Goal: Navigation & Orientation: Find specific page/section

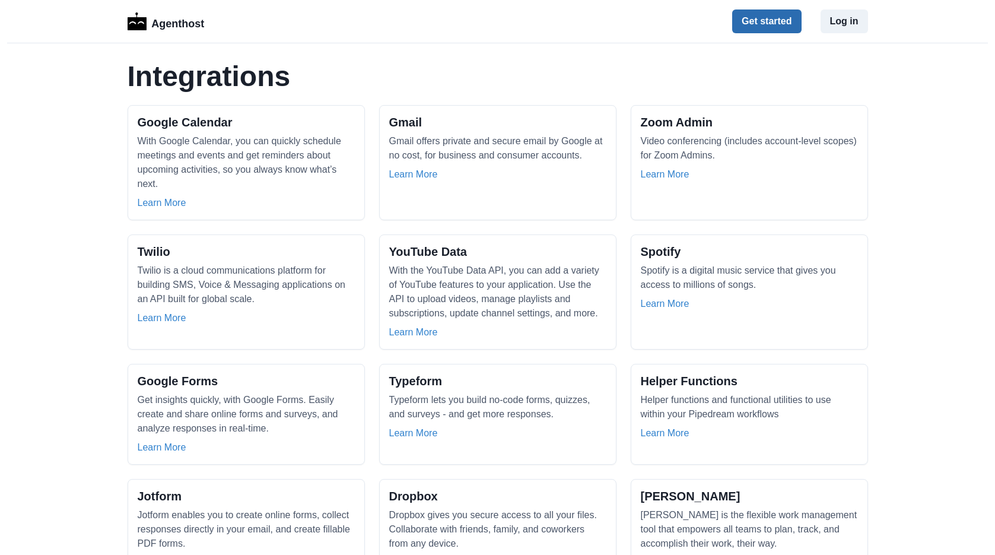
click at [795, 18] on button "Get started" at bounding box center [766, 21] width 69 height 24
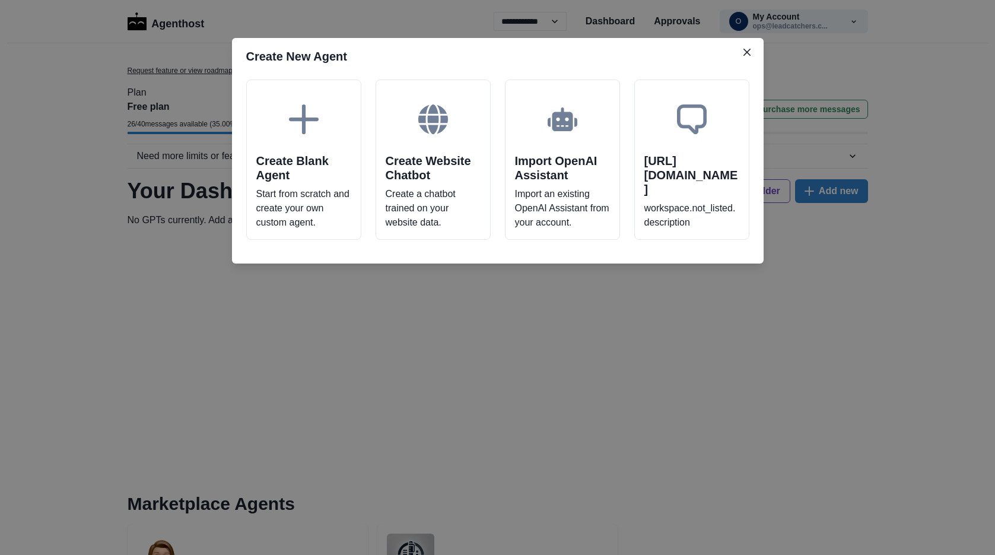
click at [757, 52] on header "Create New Agent" at bounding box center [498, 56] width 532 height 37
click at [754, 52] on button "Close" at bounding box center [747, 52] width 19 height 19
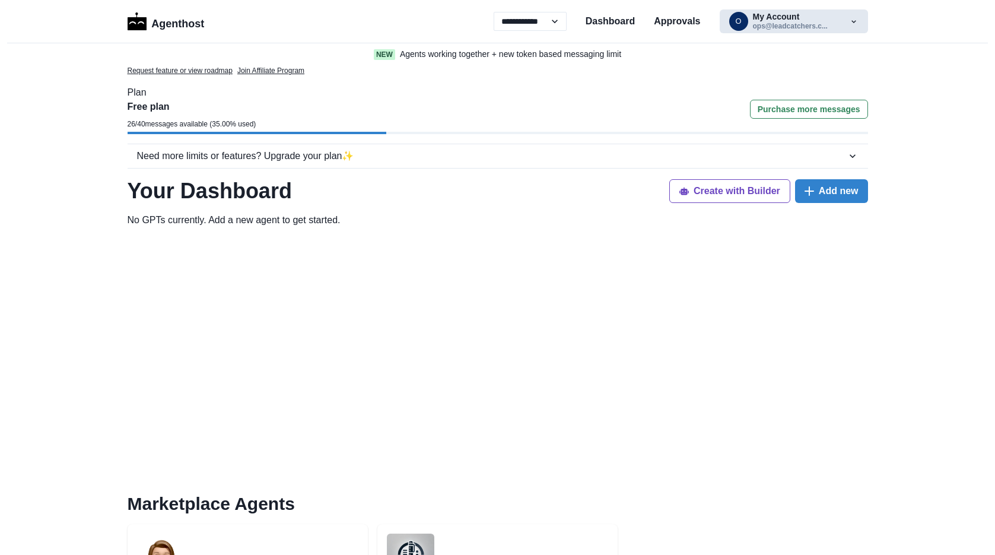
click at [748, 24] on button "o My Account ops@leadcatchers.c..." at bounding box center [794, 21] width 148 height 24
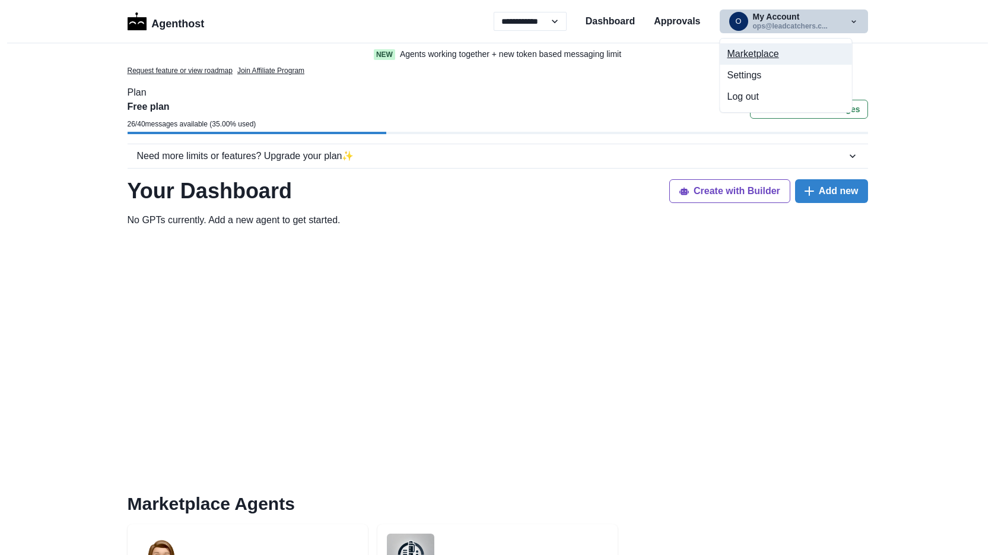
click at [737, 58] on button "Marketplace" at bounding box center [786, 53] width 132 height 21
